Goal: Information Seeking & Learning: Learn about a topic

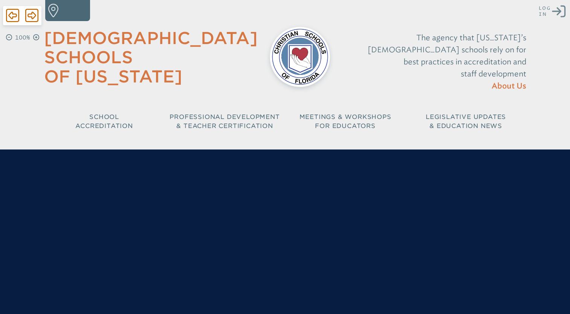
click at [558, 14] on icon "Log in or Create Account" at bounding box center [559, 12] width 14 height 14
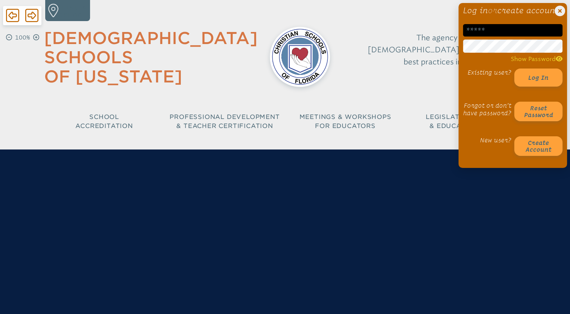
click at [491, 37] on input "email" at bounding box center [512, 30] width 99 height 12
type input "**********"
click at [480, 9] on h1 "Log in or create account" at bounding box center [512, 10] width 99 height 9
click at [523, 15] on h1 "Log in or create account" at bounding box center [512, 10] width 99 height 9
click at [529, 87] on button "Log in" at bounding box center [538, 78] width 48 height 18
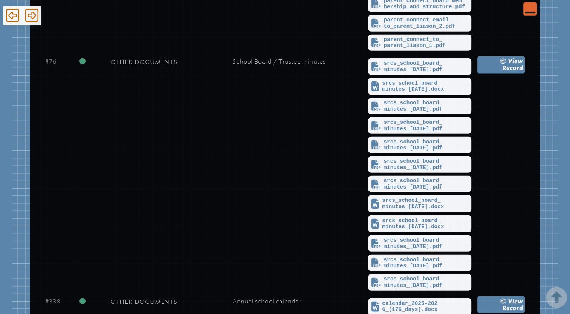
scroll to position [2134, 0]
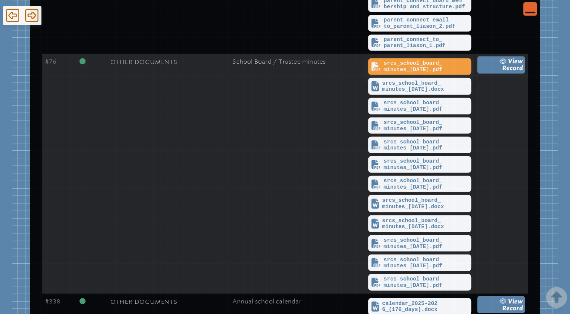
click at [405, 63] on span "srcs_school_board_minutes_[DATE].pdf" at bounding box center [427, 66] width 86 height 12
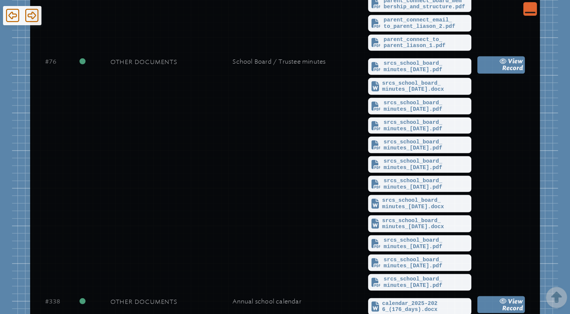
click at [534, 11] on icon "Close Console" at bounding box center [530, 8] width 11 height 11
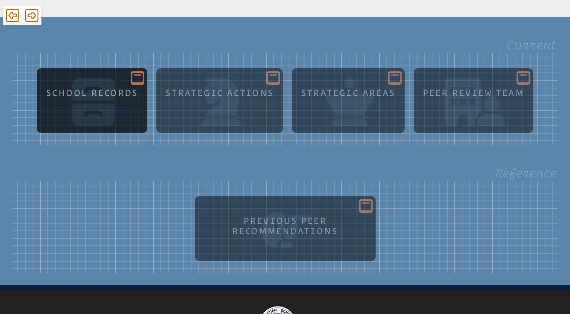
scroll to position [89, 0]
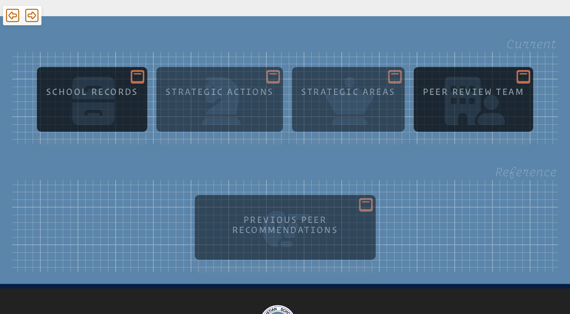
click at [447, 109] on div "Peer Review Team" at bounding box center [473, 106] width 107 height 48
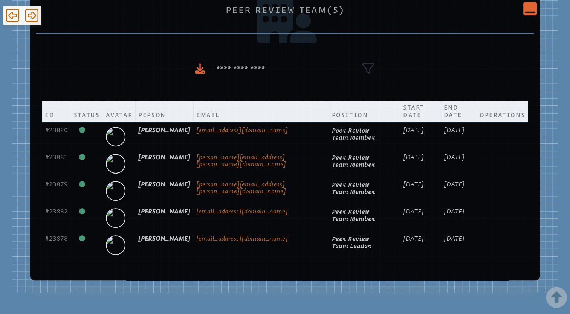
scroll to position [260, 0]
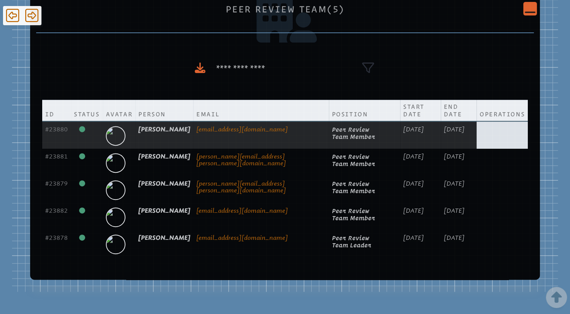
click at [494, 127] on td at bounding box center [502, 135] width 51 height 28
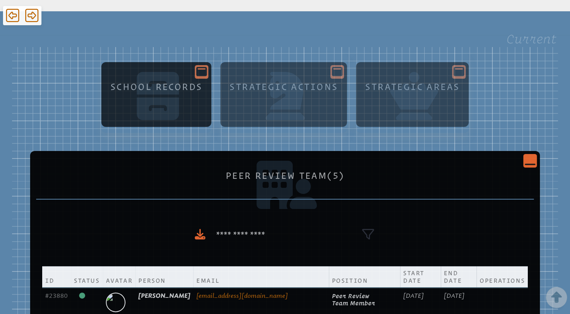
scroll to position [91, 0]
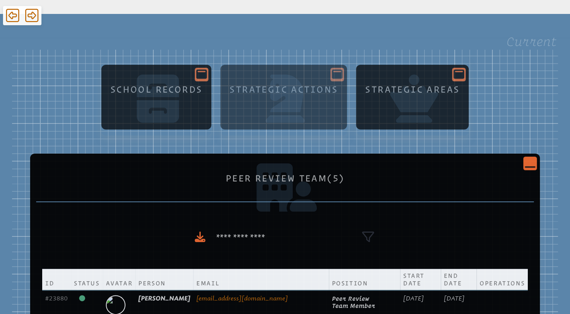
click at [457, 79] on icon at bounding box center [459, 74] width 11 height 11
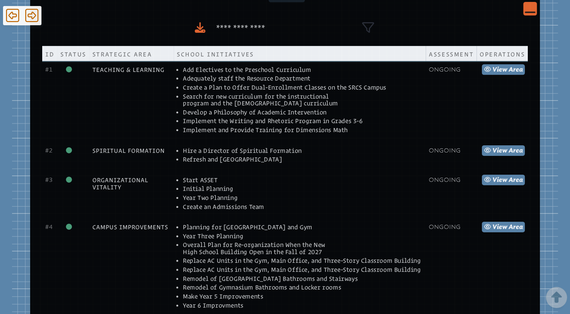
scroll to position [341, 0]
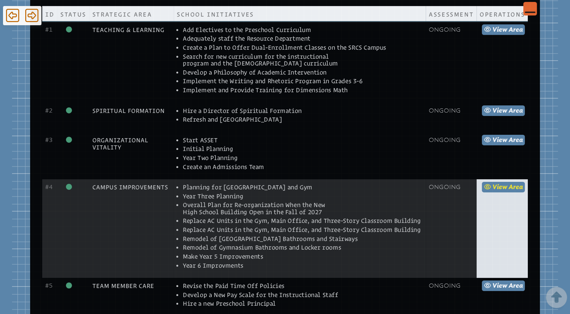
click at [502, 188] on span "view" at bounding box center [499, 187] width 15 height 7
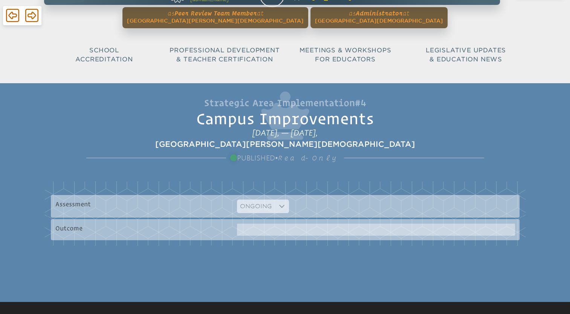
scroll to position [21, 0]
click at [11, 14] on icon at bounding box center [12, 15] width 13 height 15
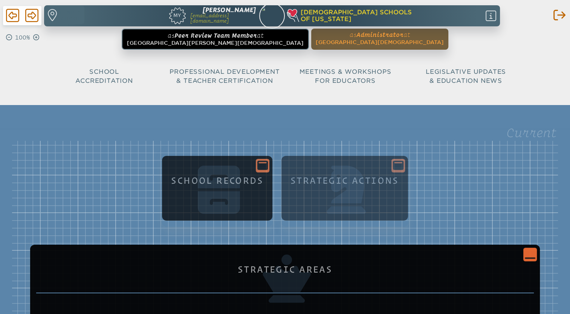
click at [257, 165] on icon at bounding box center [262, 165] width 11 height 9
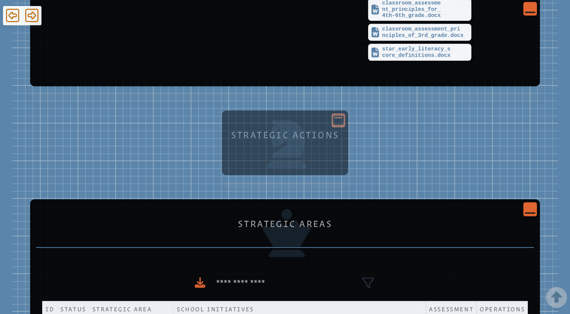
scroll to position [3547, 0]
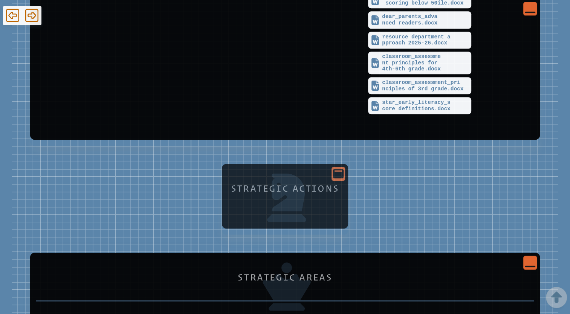
click at [343, 169] on icon at bounding box center [338, 173] width 11 height 9
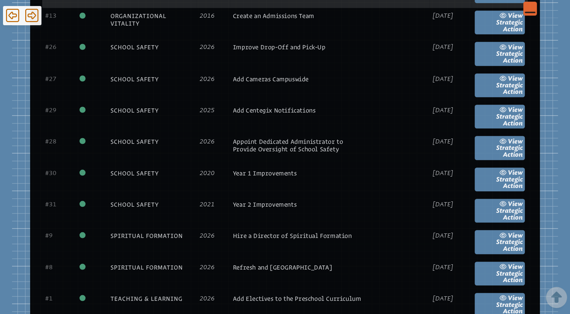
scroll to position [4219, 0]
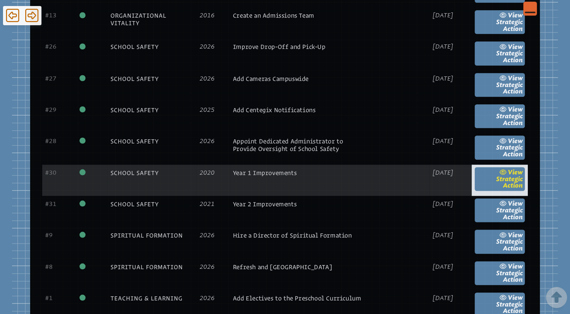
click at [505, 175] on span "Strategic Action" at bounding box center [509, 182] width 27 height 14
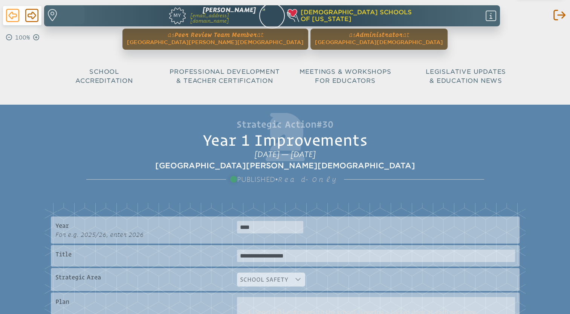
click at [15, 14] on icon at bounding box center [12, 15] width 13 height 15
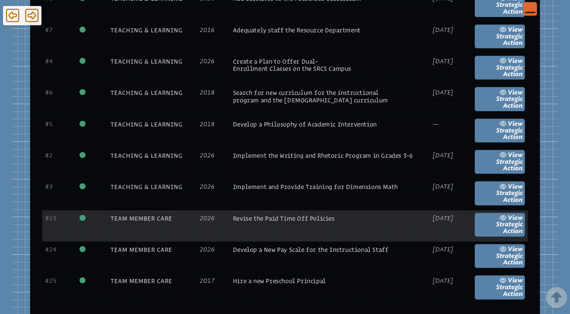
scroll to position [4546, 0]
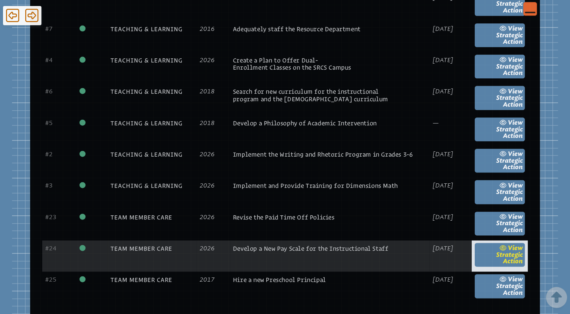
click at [503, 251] on span "Strategic Action" at bounding box center [509, 258] width 27 height 14
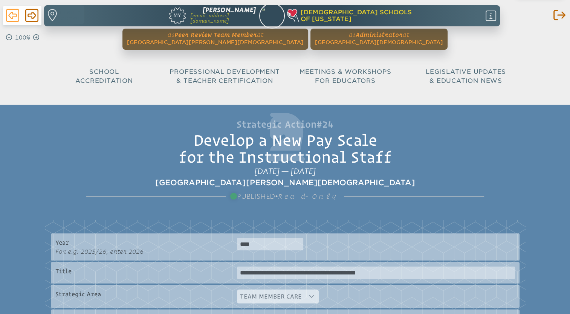
click at [10, 13] on icon at bounding box center [12, 15] width 13 height 15
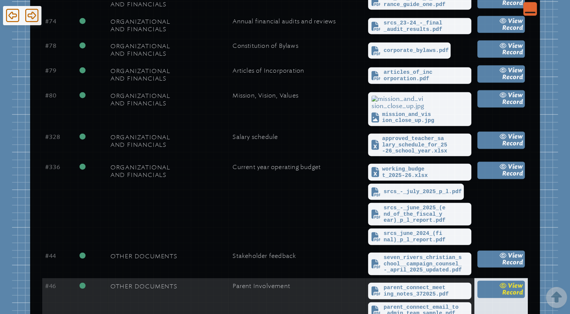
scroll to position [1795, 0]
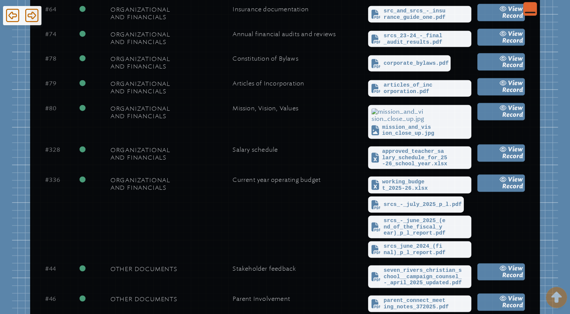
click at [553, 300] on icon "Scroll Top" at bounding box center [556, 297] width 21 height 21
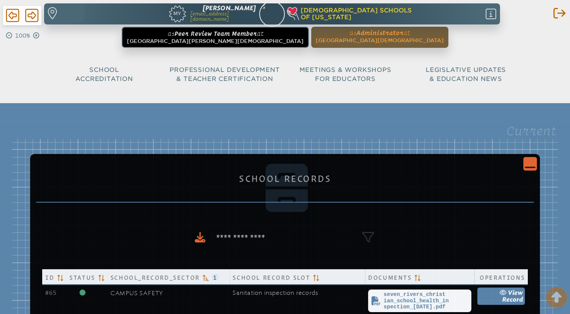
scroll to position [0, 0]
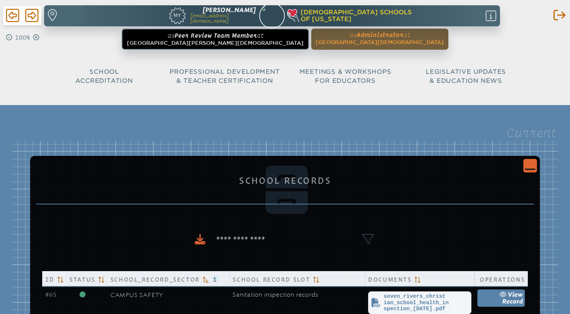
click at [529, 166] on icon "Close Console" at bounding box center [530, 165] width 11 height 11
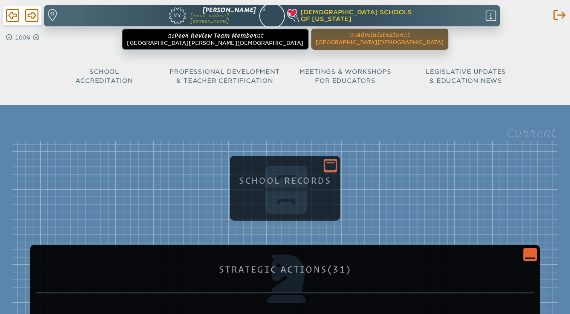
click at [535, 252] on div "Close Console" at bounding box center [530, 255] width 14 height 14
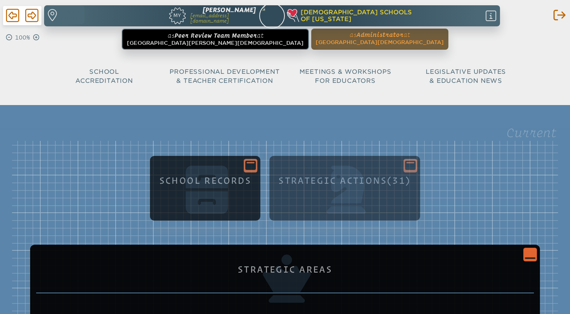
click at [532, 259] on icon "Close Console" at bounding box center [530, 254] width 11 height 11
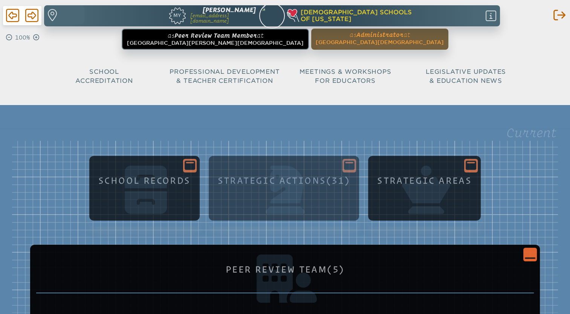
click at [530, 254] on icon "Close Console" at bounding box center [530, 254] width 11 height 11
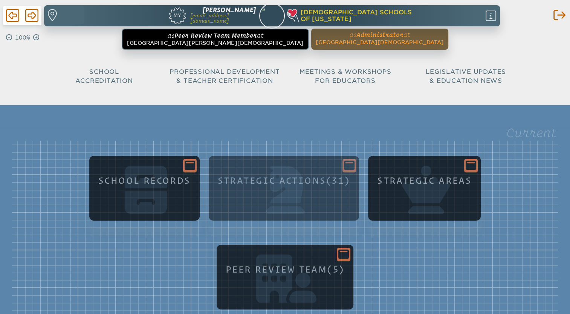
click at [190, 162] on icon at bounding box center [190, 165] width 11 height 9
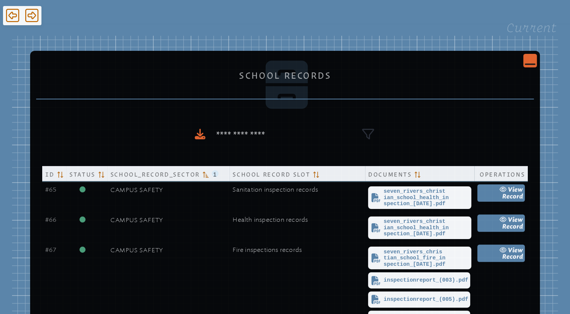
scroll to position [124, 0]
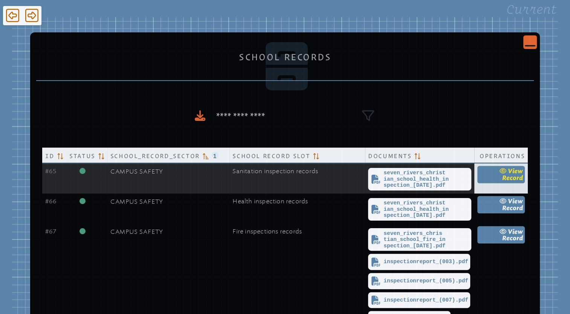
click at [496, 175] on link "view Record" at bounding box center [500, 174] width 47 height 17
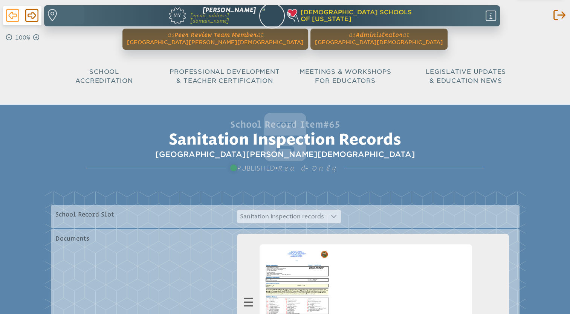
click at [9, 16] on icon at bounding box center [12, 15] width 13 height 13
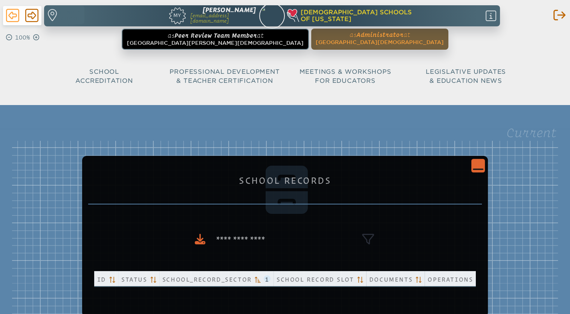
scroll to position [124, 0]
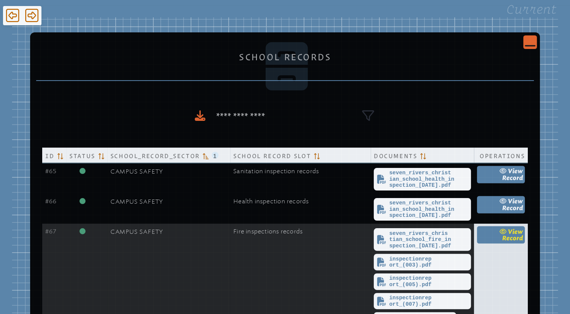
click at [492, 235] on link "view Record" at bounding box center [501, 234] width 48 height 17
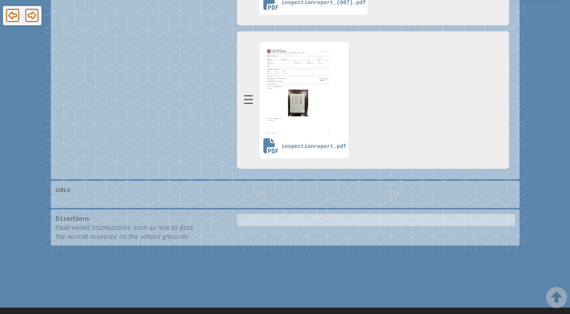
scroll to position [783, 0]
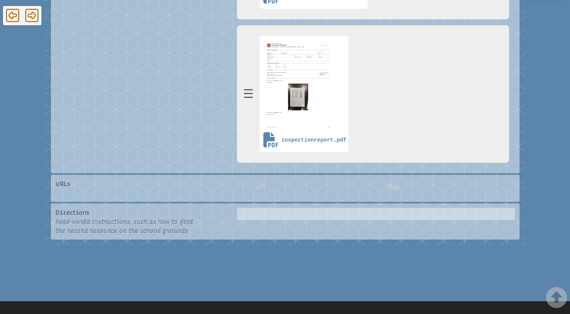
click at [300, 217] on div at bounding box center [376, 214] width 278 height 12
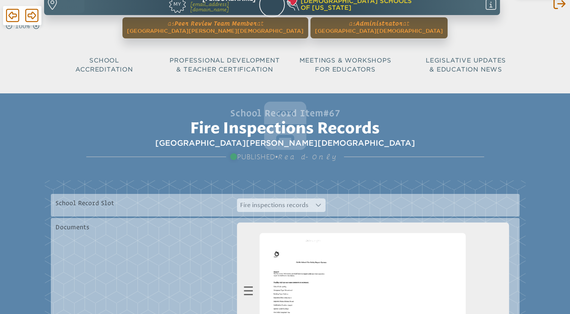
scroll to position [0, 0]
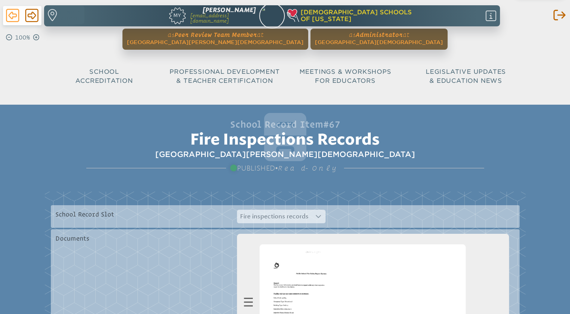
click at [8, 11] on icon at bounding box center [12, 15] width 13 height 15
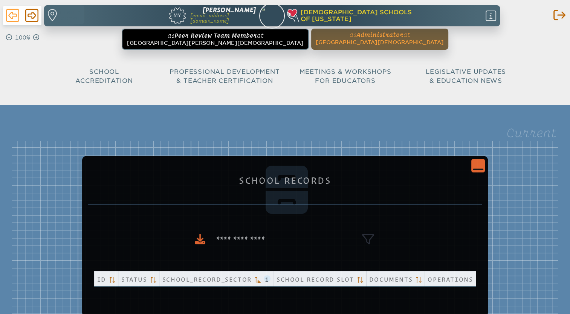
scroll to position [124, 0]
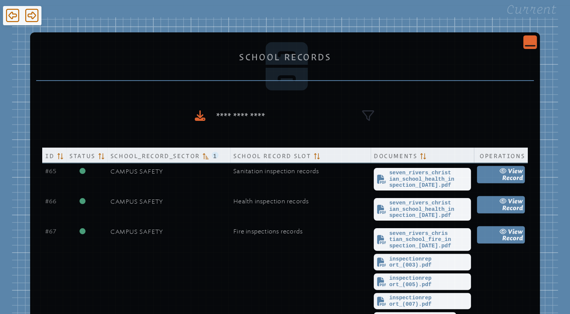
click at [529, 44] on icon "Close Console" at bounding box center [530, 42] width 11 height 11
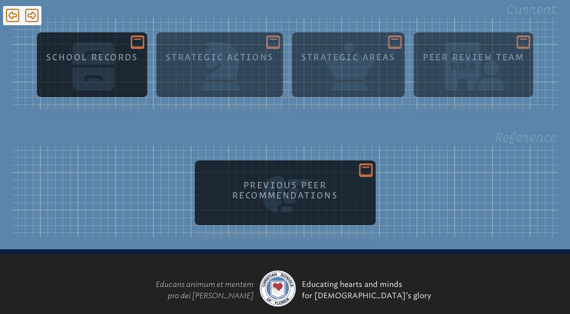
click at [366, 174] on icon at bounding box center [366, 169] width 11 height 9
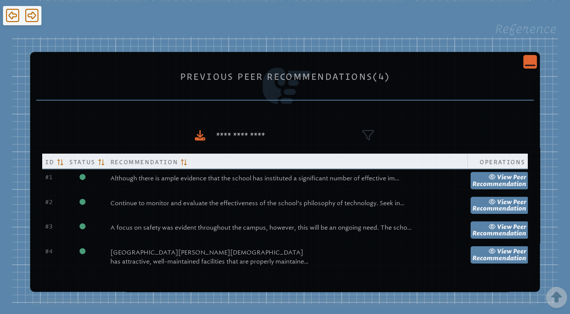
scroll to position [249, 0]
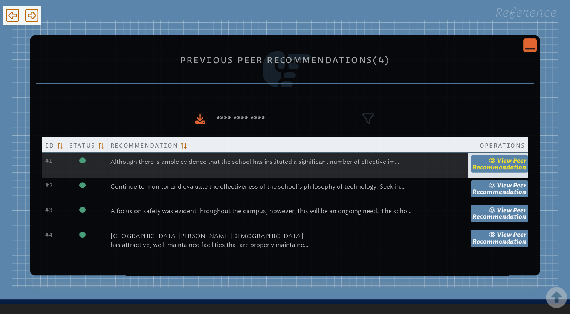
click at [473, 169] on span "Peer Recommendation" at bounding box center [500, 164] width 54 height 14
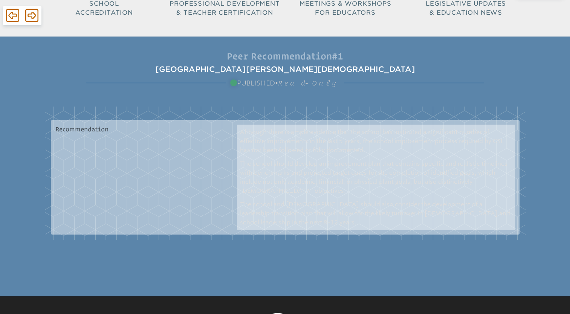
scroll to position [68, 0]
click at [309, 159] on div "Although there is ample evidence that the school has instituted a significant n…" at bounding box center [376, 178] width 278 height 106
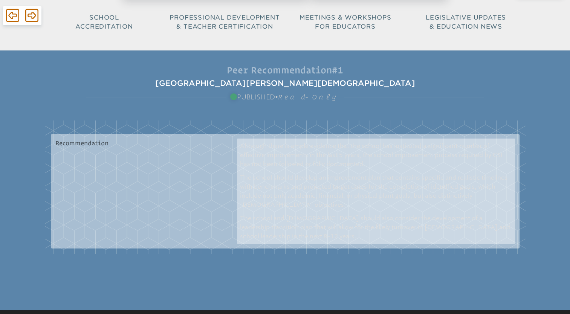
scroll to position [0, 0]
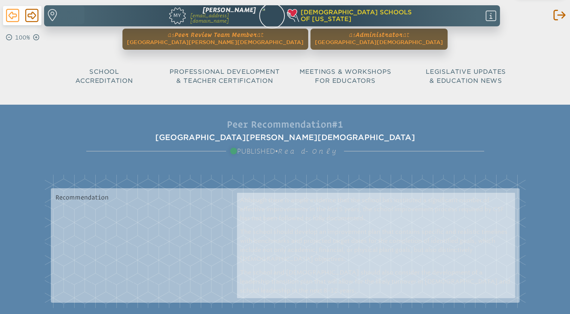
click at [12, 14] on icon at bounding box center [12, 15] width 13 height 13
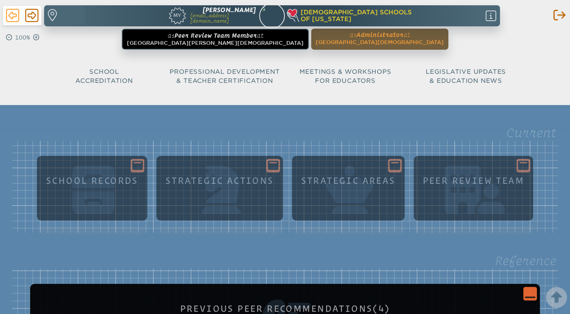
scroll to position [249, 0]
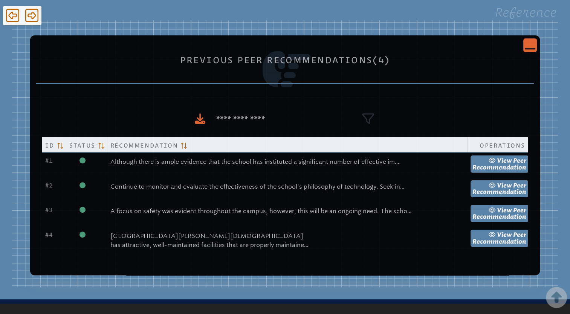
click at [525, 45] on icon "Close Console" at bounding box center [530, 45] width 11 height 11
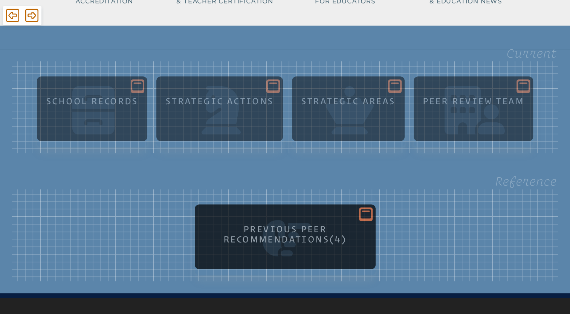
scroll to position [79, 0]
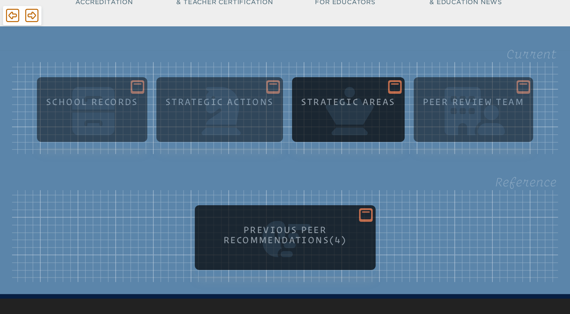
click at [391, 87] on icon at bounding box center [395, 86] width 11 height 9
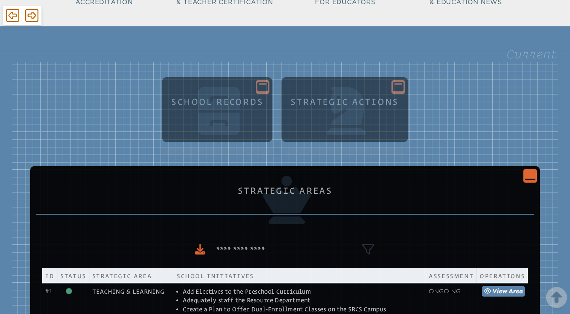
scroll to position [179, 0]
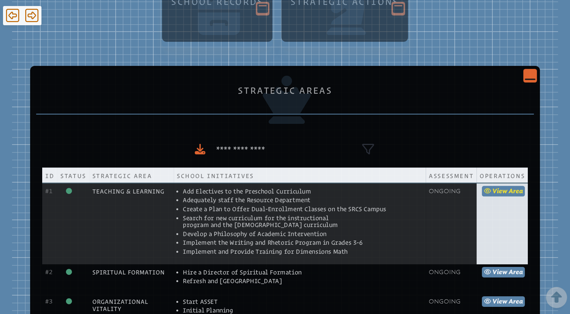
click at [505, 193] on span "view" at bounding box center [499, 191] width 15 height 7
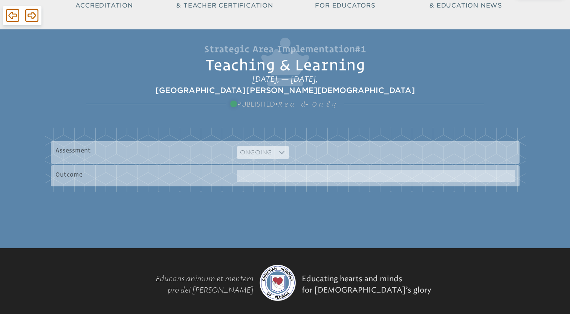
scroll to position [80, 0]
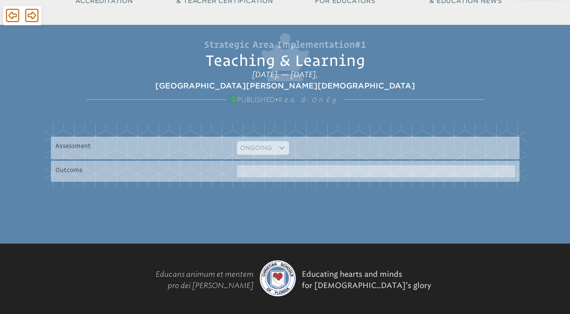
click at [335, 170] on div at bounding box center [376, 171] width 278 height 12
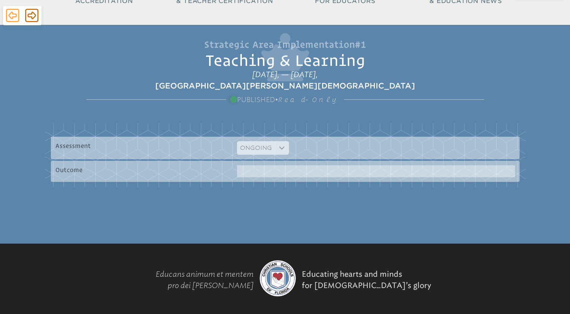
click at [16, 15] on icon at bounding box center [12, 15] width 13 height 13
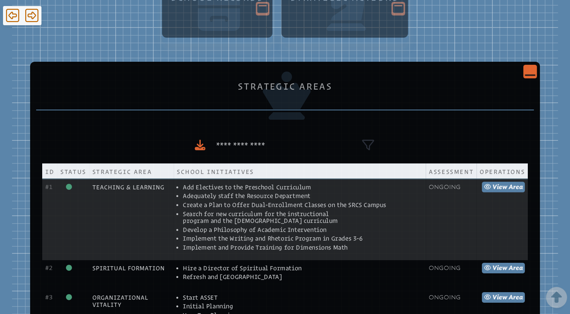
scroll to position [184, 0]
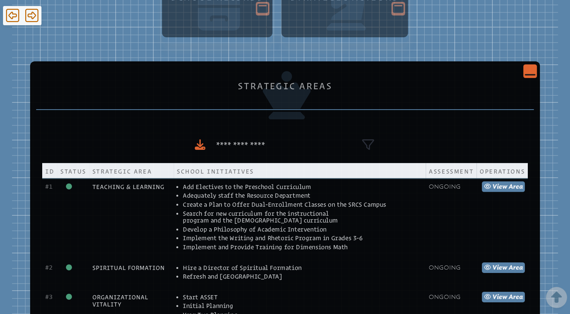
click at [526, 72] on icon "Close Console" at bounding box center [530, 71] width 11 height 11
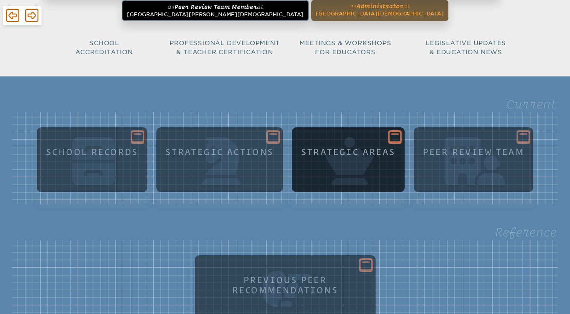
scroll to position [12, 0]
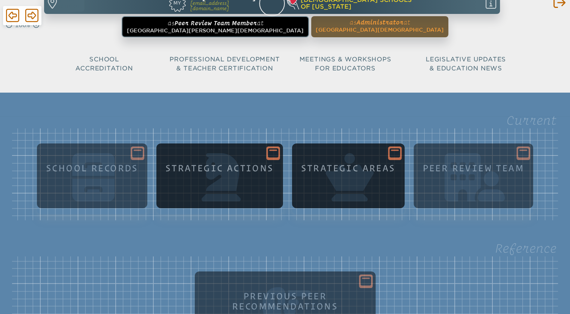
click at [269, 150] on icon at bounding box center [273, 153] width 11 height 11
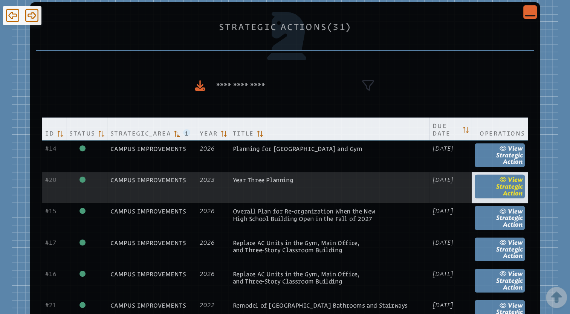
scroll to position [249, 0]
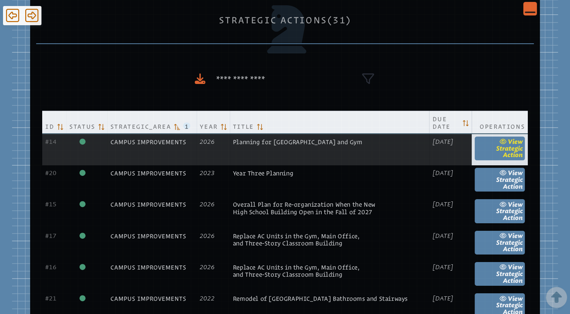
click at [506, 145] on span "Strategic Action" at bounding box center [509, 152] width 27 height 14
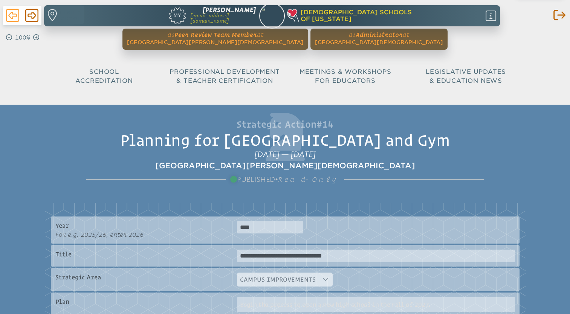
click at [9, 16] on icon at bounding box center [12, 15] width 13 height 13
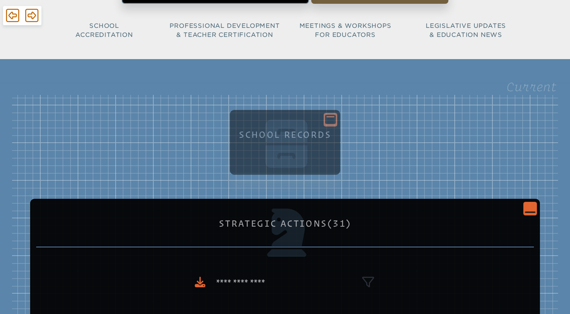
scroll to position [47, 0]
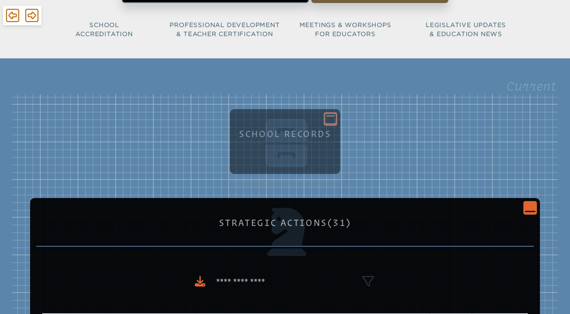
drag, startPoint x: 532, startPoint y: 200, endPoint x: 529, endPoint y: 209, distance: 9.5
click at [529, 209] on icon "Close Console" at bounding box center [530, 207] width 11 height 11
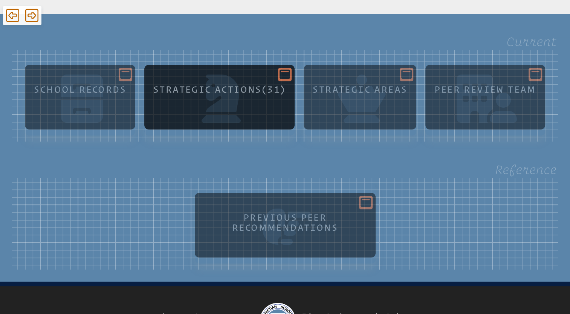
scroll to position [101, 0]
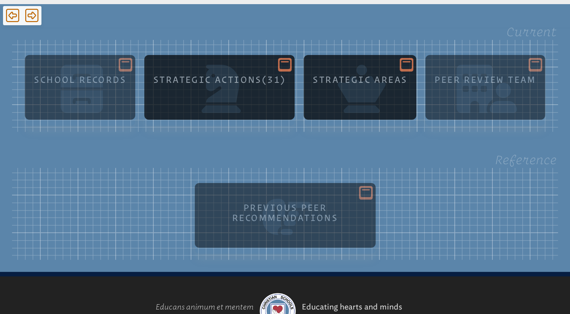
click at [405, 69] on icon at bounding box center [406, 64] width 11 height 9
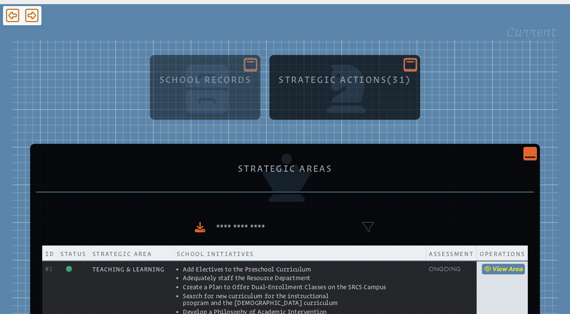
click at [507, 269] on link "view Area" at bounding box center [503, 269] width 43 height 11
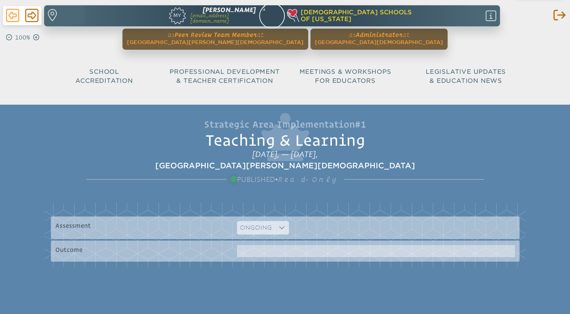
click at [15, 17] on icon at bounding box center [12, 15] width 13 height 13
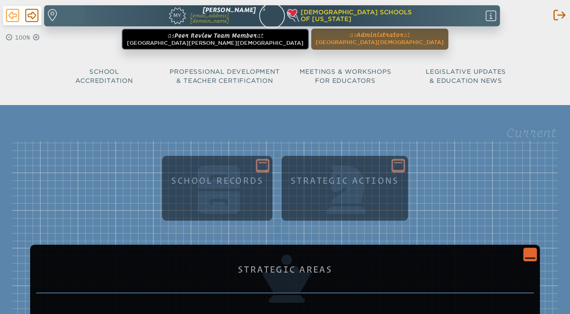
scroll to position [101, 0]
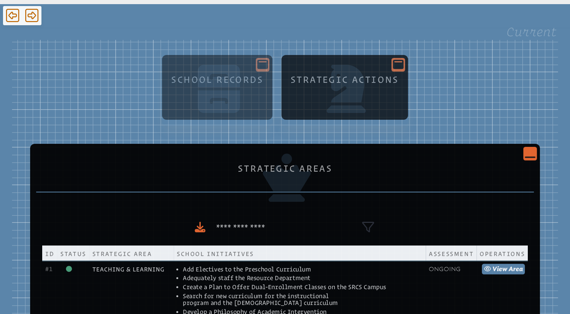
click at [397, 61] on icon at bounding box center [398, 64] width 11 height 11
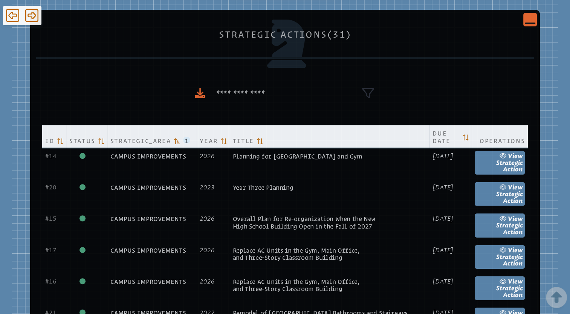
scroll to position [243, 0]
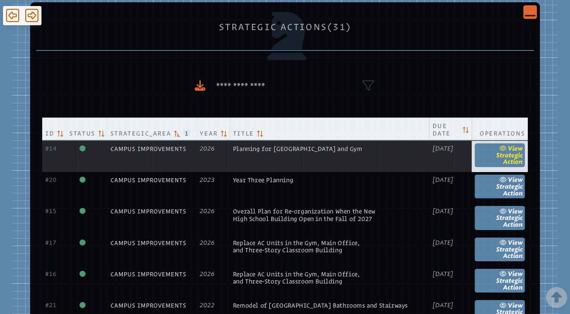
click at [508, 151] on span "Strategic Action" at bounding box center [509, 158] width 27 height 14
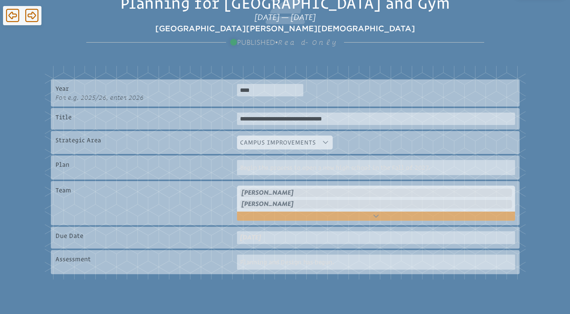
scroll to position [138, 0]
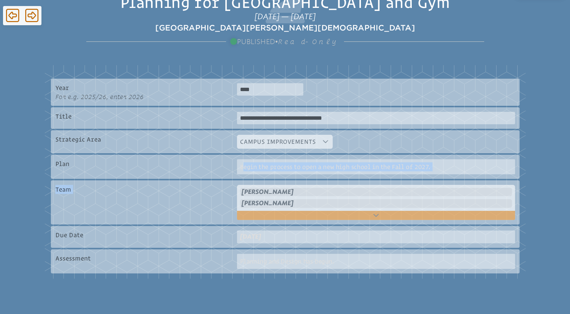
drag, startPoint x: 242, startPoint y: 168, endPoint x: 534, endPoint y: 183, distance: 292.4
click at [534, 183] on div "**********" at bounding box center [285, 151] width 570 height 369
click at [436, 174] on div "Begin the process to open a new high school in the Fall of 2027." at bounding box center [376, 166] width 278 height 15
drag, startPoint x: 436, startPoint y: 174, endPoint x: 413, endPoint y: 171, distance: 22.8
drag, startPoint x: 413, startPoint y: 171, endPoint x: 371, endPoint y: 176, distance: 42.2
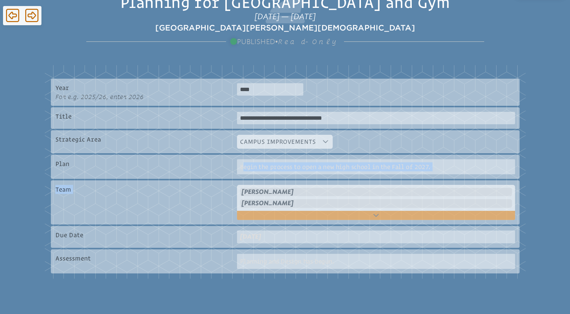
click at [371, 176] on div "Plan Begin the process to open a new high school in the Fall of 2027." at bounding box center [285, 167] width 469 height 24
click at [200, 179] on fieldset "**********" at bounding box center [285, 172] width 481 height 214
drag, startPoint x: 238, startPoint y: 167, endPoint x: 451, endPoint y: 165, distance: 212.9
click at [451, 165] on div "Begin the process to open a new high school in the Fall of 2027." at bounding box center [376, 166] width 278 height 15
click at [146, 190] on p "Team" at bounding box center [129, 189] width 149 height 9
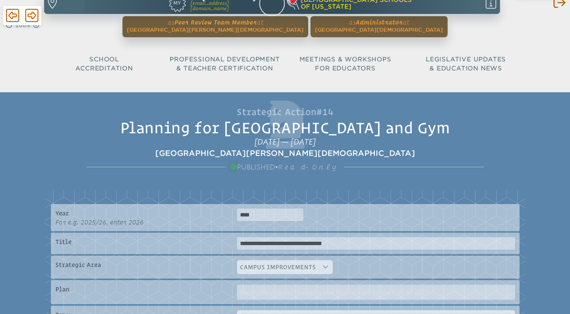
scroll to position [0, 0]
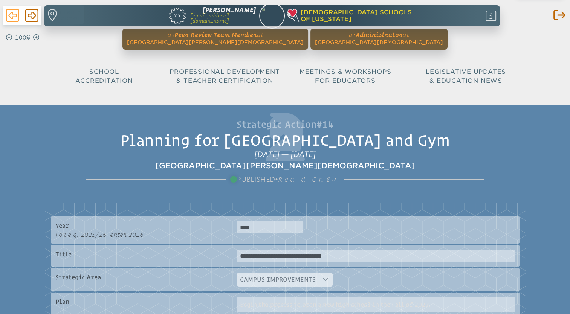
click at [13, 18] on icon at bounding box center [12, 15] width 13 height 15
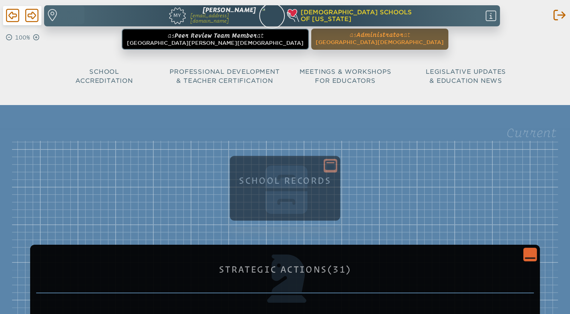
scroll to position [243, 0]
